Goal: Purchase product/service

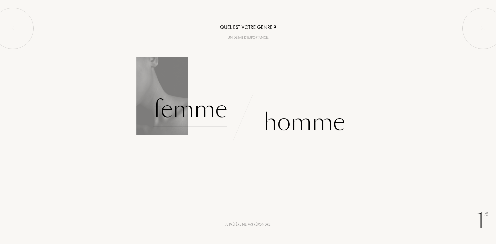
click at [195, 101] on div "Femme" at bounding box center [191, 109] width 74 height 35
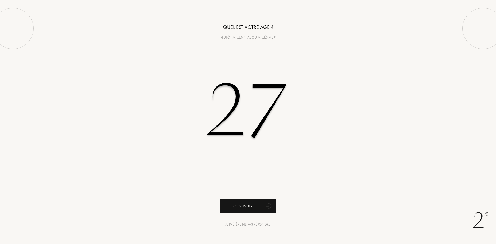
type input "27"
click at [244, 205] on div "Continuer" at bounding box center [248, 207] width 57 height 14
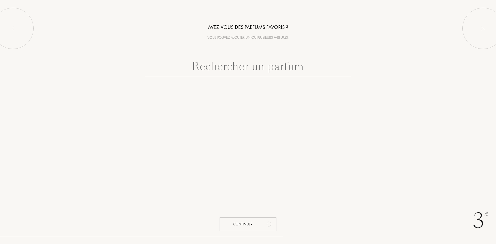
click at [259, 68] on input "text" at bounding box center [248, 67] width 207 height 19
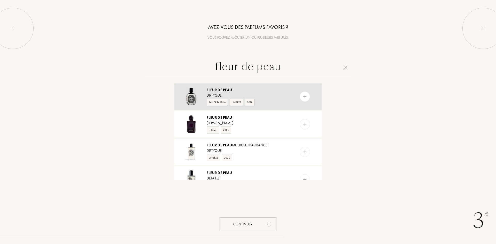
type input "fleur de peau"
click at [304, 95] on img at bounding box center [305, 96] width 5 height 5
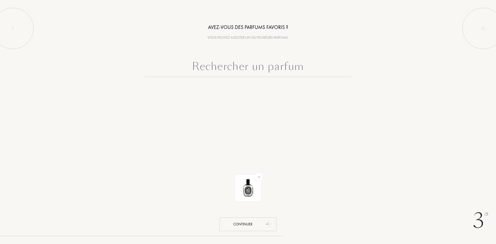
click at [269, 73] on input "text" at bounding box center [248, 67] width 207 height 19
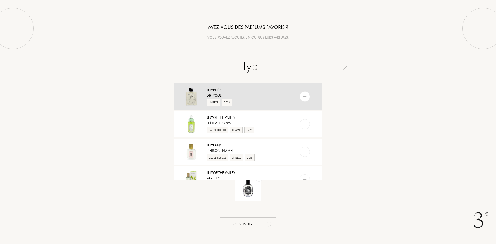
type input "lilyp"
click at [303, 96] on img at bounding box center [305, 96] width 5 height 5
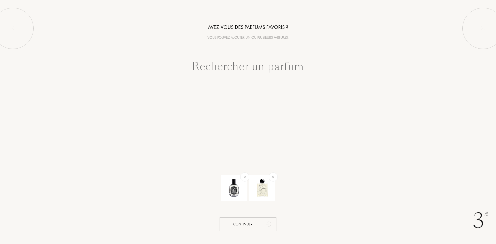
click at [293, 67] on input "text" at bounding box center [248, 67] width 207 height 19
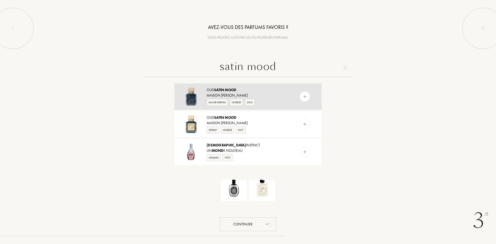
type input "satin mood"
click at [303, 97] on img at bounding box center [305, 96] width 5 height 5
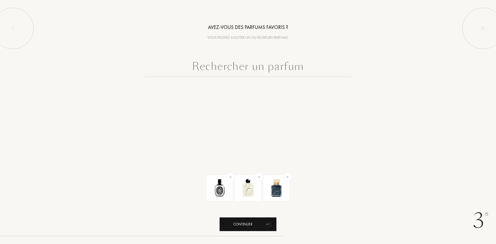
click at [254, 224] on div "Continuer" at bounding box center [248, 225] width 57 height 14
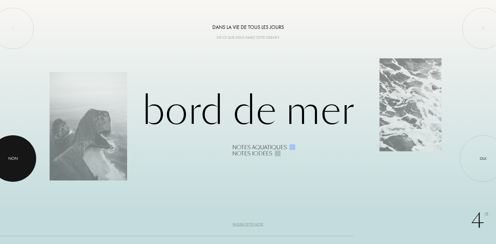
click at [32, 165] on div at bounding box center [13, 158] width 47 height 47
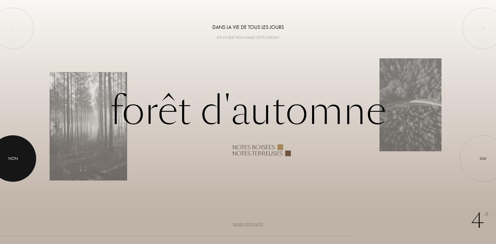
click at [23, 145] on div at bounding box center [13, 158] width 47 height 47
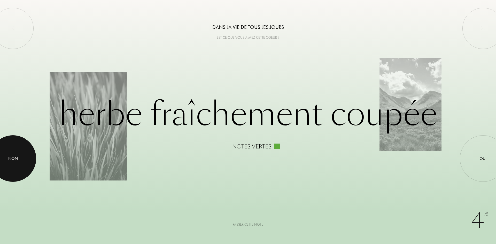
click at [27, 149] on div "Non" at bounding box center [13, 158] width 47 height 47
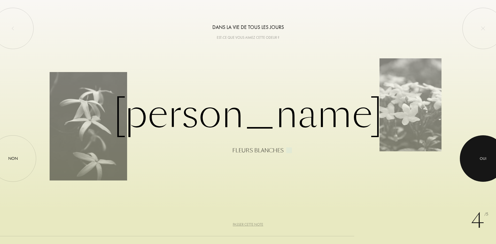
click at [488, 149] on div at bounding box center [483, 158] width 47 height 47
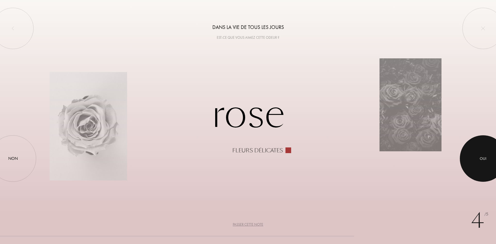
click at [468, 143] on div at bounding box center [483, 158] width 47 height 47
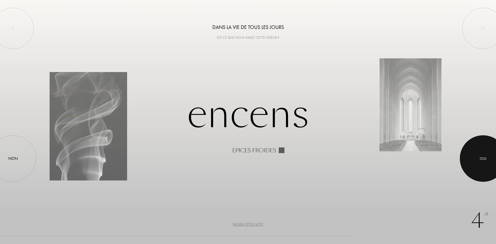
click at [477, 145] on div at bounding box center [483, 158] width 47 height 47
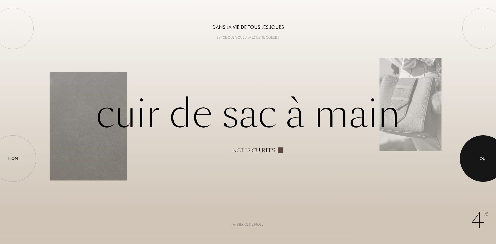
click at [474, 156] on div at bounding box center [483, 158] width 47 height 47
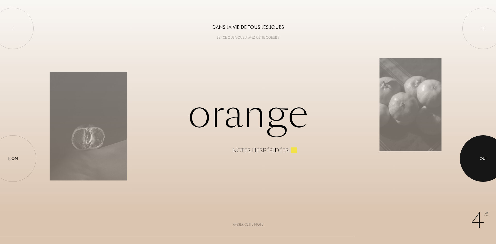
click at [481, 152] on div at bounding box center [483, 158] width 47 height 47
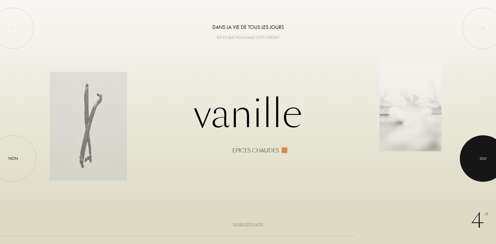
click at [481, 152] on div at bounding box center [483, 158] width 47 height 47
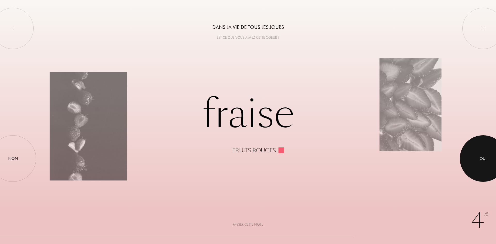
click at [476, 155] on div at bounding box center [483, 158] width 47 height 47
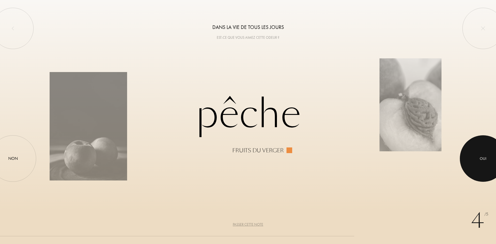
click at [476, 155] on div at bounding box center [483, 158] width 47 height 47
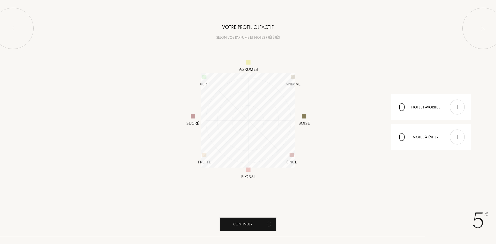
scroll to position [94, 94]
click at [455, 110] on div at bounding box center [457, 107] width 15 height 15
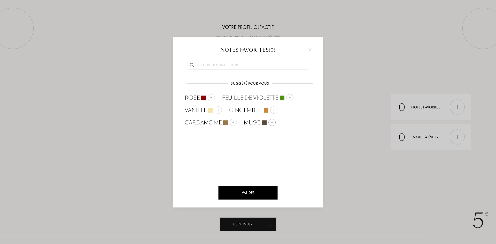
click at [274, 125] on div at bounding box center [272, 122] width 7 height 7
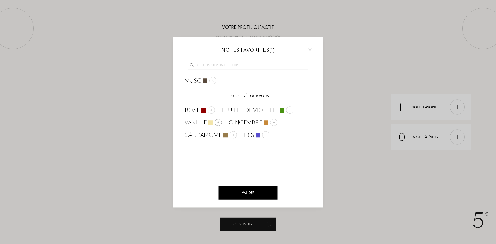
click at [216, 124] on div at bounding box center [218, 122] width 7 height 7
click at [225, 64] on input "text" at bounding box center [248, 66] width 121 height 7
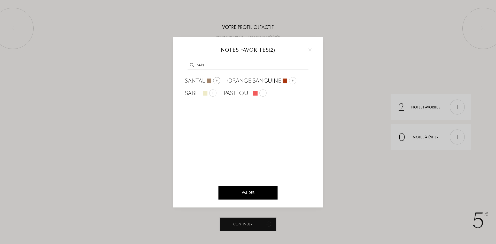
type input "san"
click at [216, 80] on img at bounding box center [217, 80] width 3 height 3
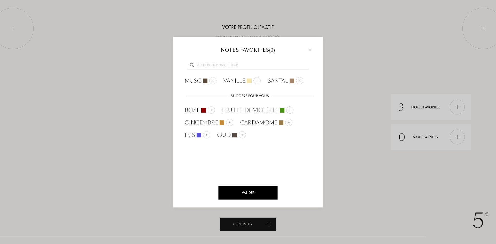
click at [252, 191] on div "Valider" at bounding box center [248, 193] width 59 height 14
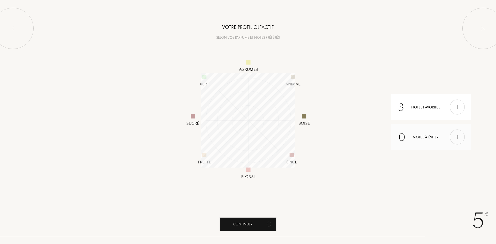
click at [464, 140] on div at bounding box center [457, 137] width 15 height 15
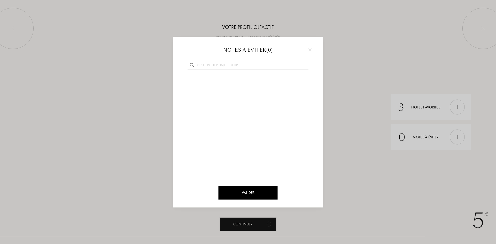
click at [234, 64] on input "text" at bounding box center [248, 66] width 121 height 7
click at [309, 49] on img at bounding box center [310, 49] width 3 height 3
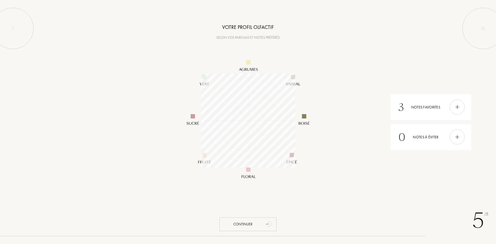
click at [260, 224] on div "Continuer" at bounding box center [248, 225] width 57 height 14
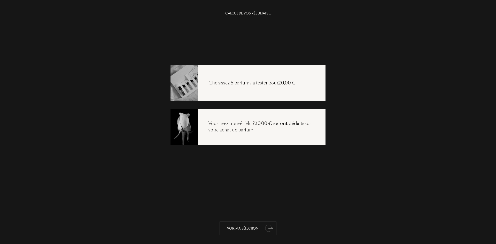
click at [257, 231] on div "Voir ma sélection" at bounding box center [248, 229] width 57 height 14
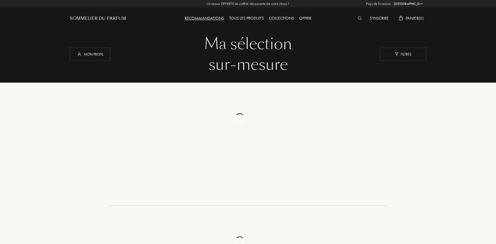
select select "FR"
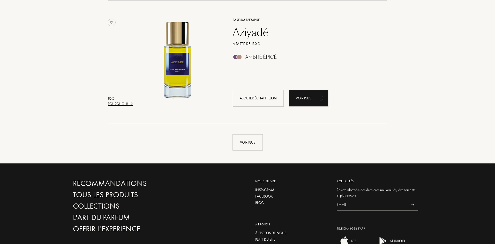
scroll to position [1215, 0]
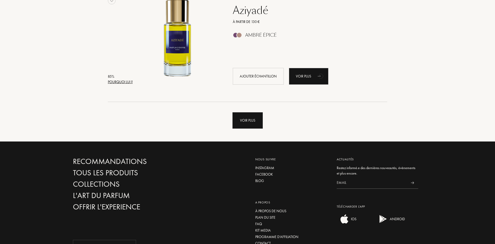
click at [255, 121] on div "Voir plus" at bounding box center [247, 120] width 30 height 16
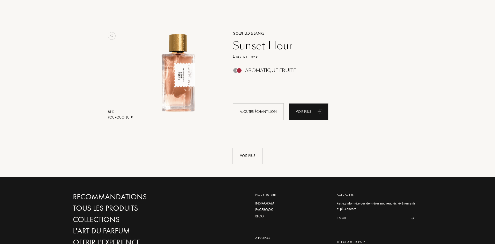
scroll to position [2430, 0]
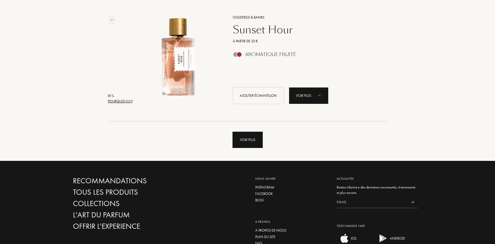
click at [243, 146] on div "Voir plus" at bounding box center [247, 140] width 30 height 16
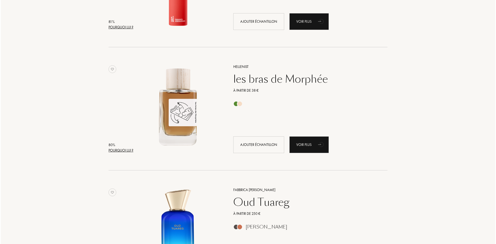
scroll to position [2999, 0]
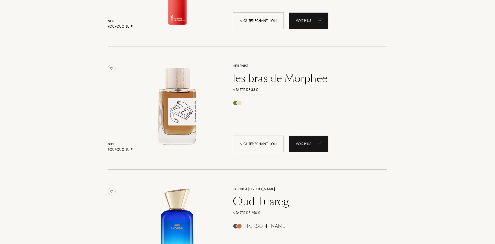
click at [111, 150] on div "Pourquoi lui ?" at bounding box center [120, 149] width 25 height 5
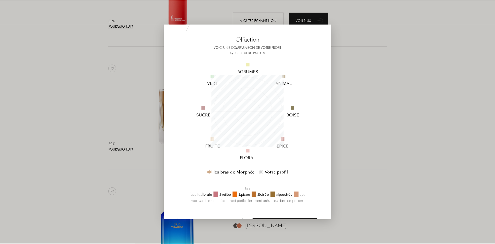
scroll to position [54, 0]
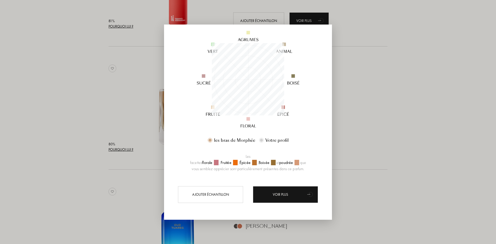
click at [408, 141] on div at bounding box center [248, 122] width 496 height 244
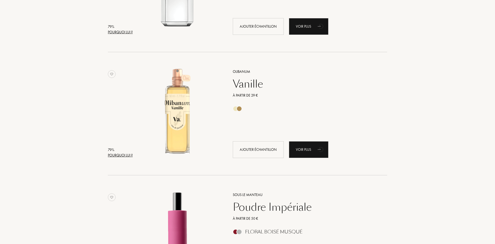
scroll to position [3594, 0]
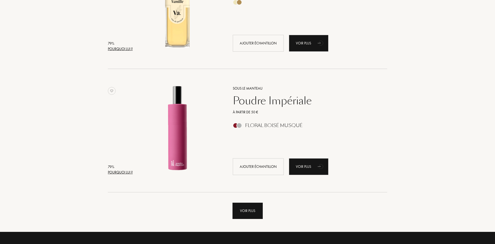
click at [244, 210] on div "Voir plus" at bounding box center [247, 211] width 30 height 16
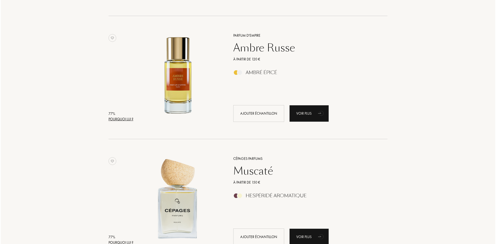
scroll to position [4860, 0]
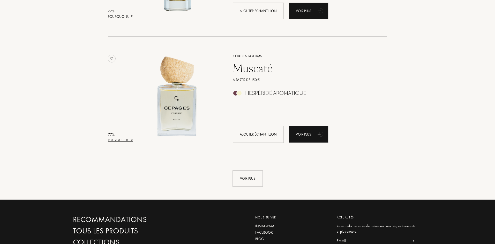
click at [113, 142] on div "Pourquoi lui ?" at bounding box center [120, 140] width 25 height 5
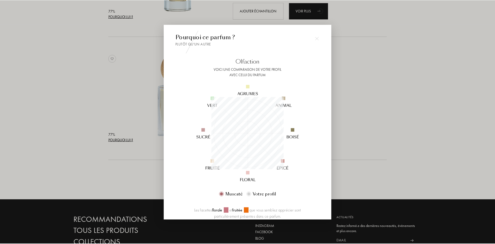
scroll to position [26, 0]
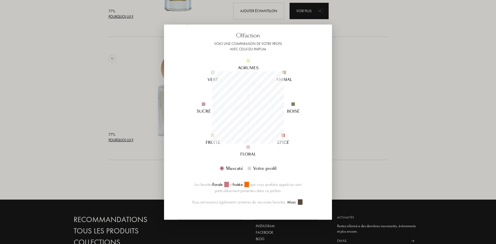
click at [249, 169] on div at bounding box center [249, 168] width 3 height 3
click at [222, 170] on div at bounding box center [222, 168] width 3 height 3
click at [387, 160] on div at bounding box center [248, 122] width 496 height 244
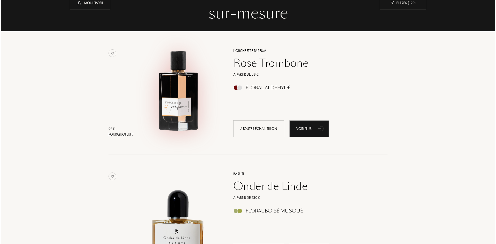
scroll to position [52, 0]
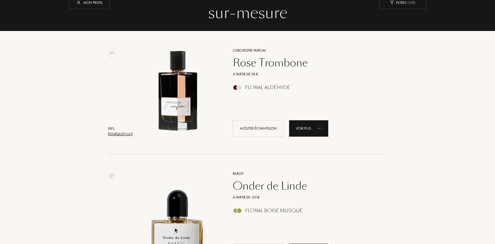
click at [120, 135] on div "Pourquoi lui ?" at bounding box center [120, 134] width 25 height 5
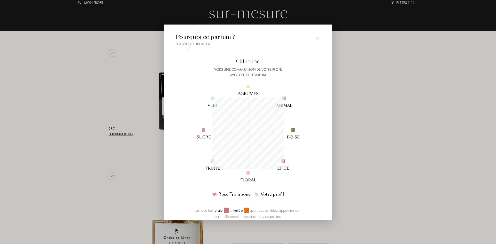
scroll to position [72, 72]
click at [256, 194] on div at bounding box center [256, 194] width 3 height 3
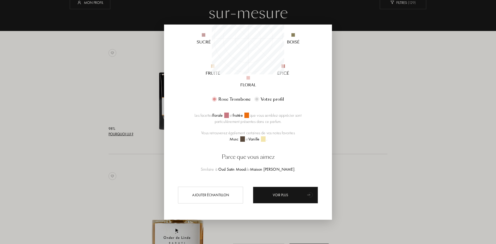
scroll to position [96, 0]
click at [384, 105] on div at bounding box center [248, 122] width 496 height 244
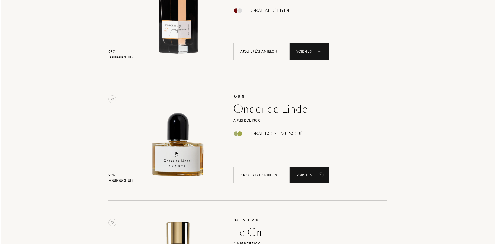
scroll to position [129, 0]
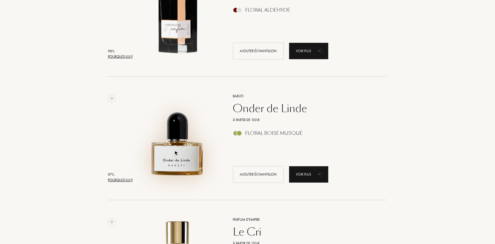
click at [176, 137] on img at bounding box center [177, 136] width 86 height 86
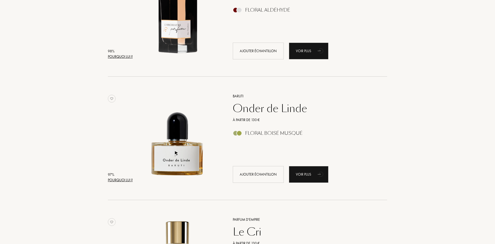
click at [120, 181] on div "Pourquoi lui ?" at bounding box center [120, 180] width 25 height 5
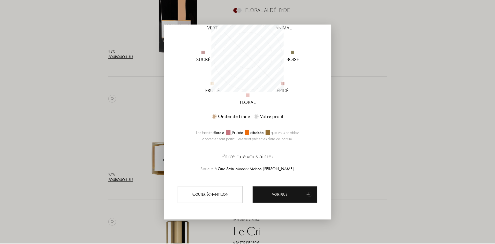
scroll to position [78, 0]
click at [393, 126] on div at bounding box center [248, 122] width 496 height 244
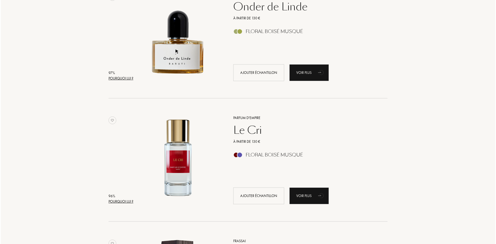
scroll to position [259, 0]
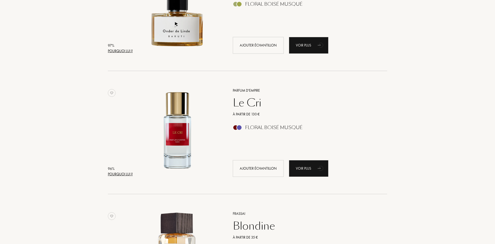
click at [115, 175] on div "Pourquoi lui ?" at bounding box center [120, 174] width 25 height 5
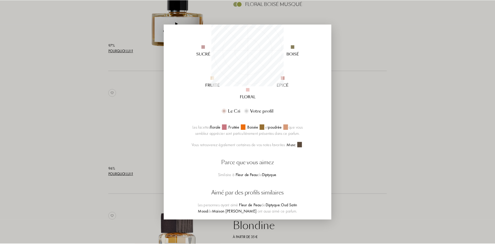
scroll to position [74, 0]
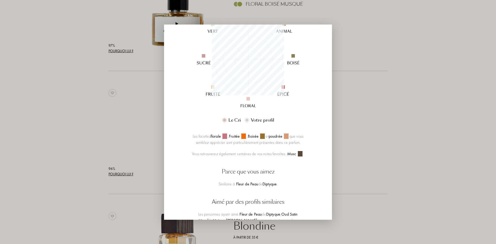
click at [427, 139] on div at bounding box center [248, 122] width 496 height 244
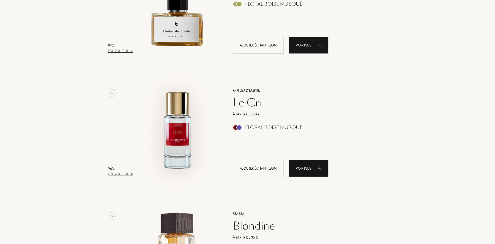
click at [180, 113] on img at bounding box center [177, 130] width 86 height 86
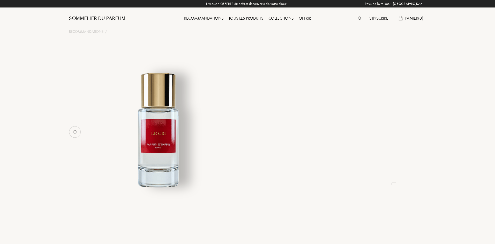
select select "FR"
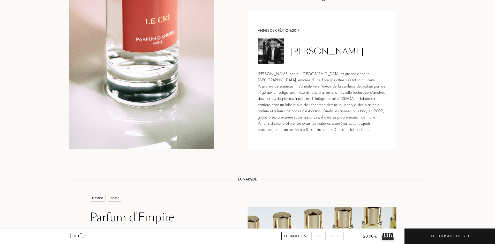
scroll to position [750, 0]
